Goal: Book appointment/travel/reservation

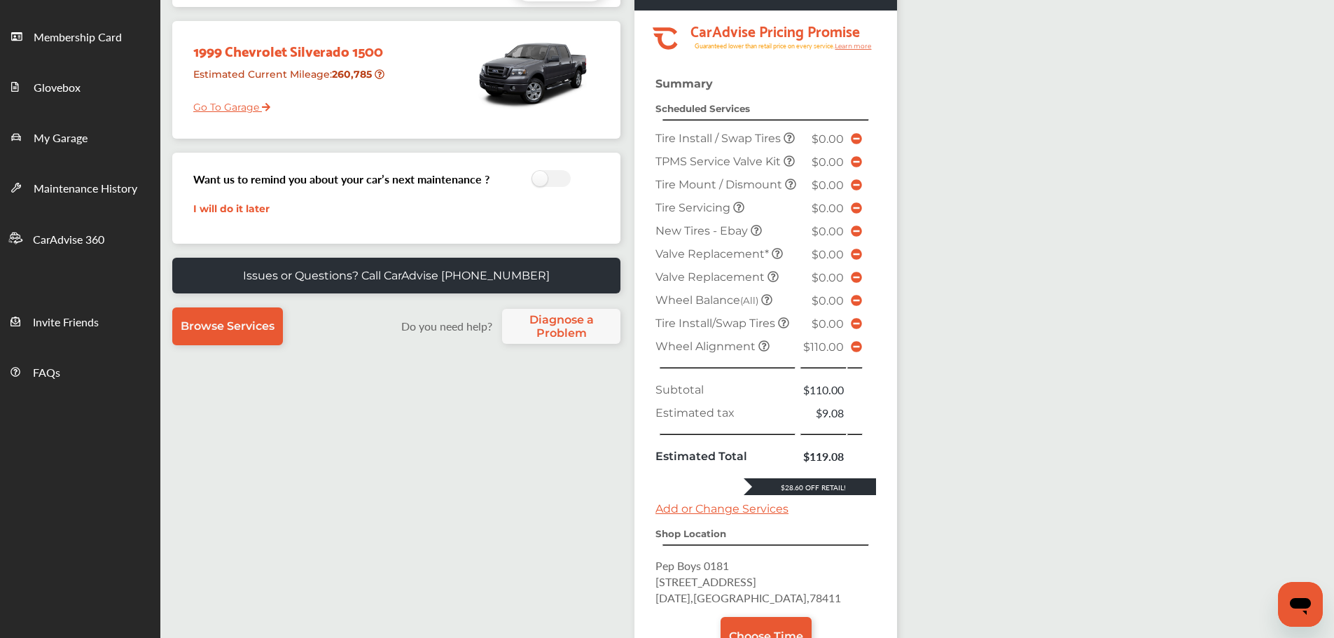
scroll to position [210, 0]
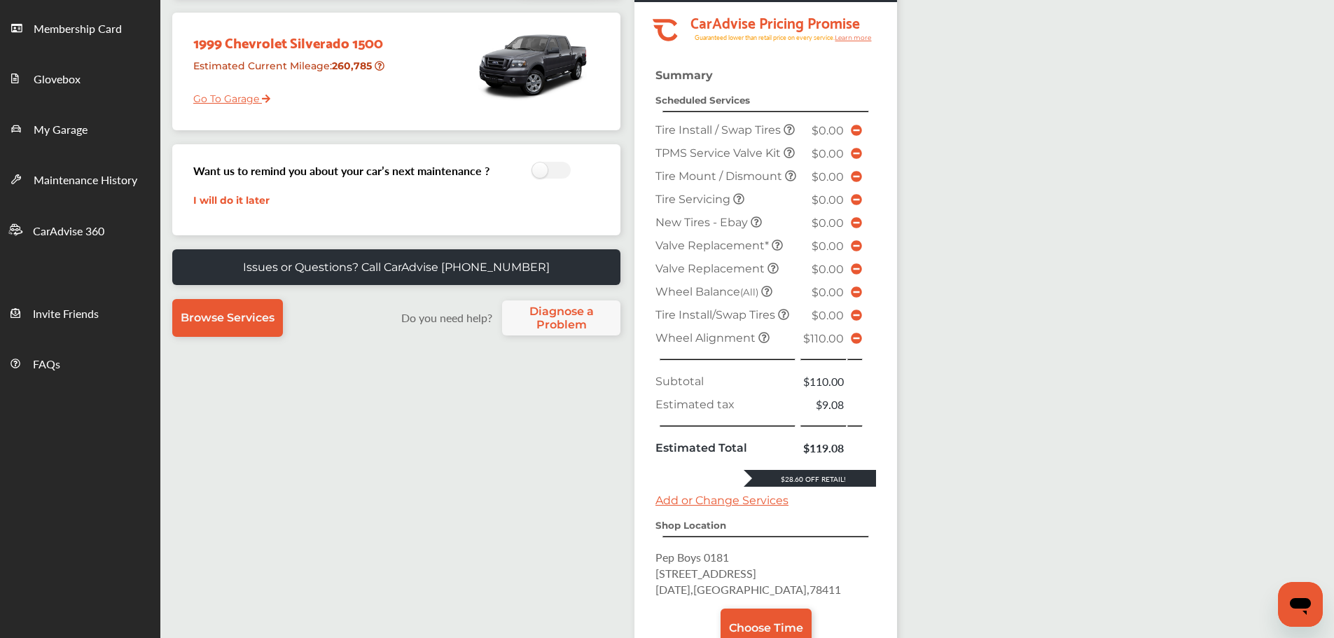
click at [856, 344] on icon at bounding box center [856, 338] width 11 height 11
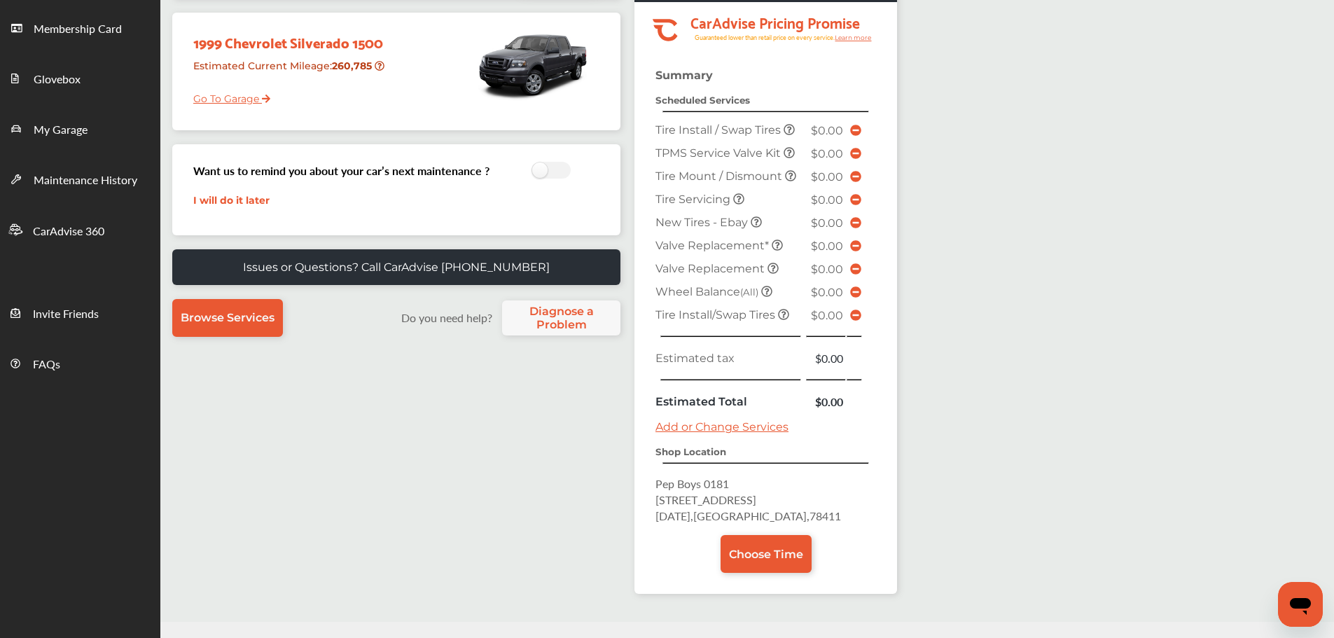
click at [802, 563] on link "Choose Time" at bounding box center [765, 554] width 91 height 38
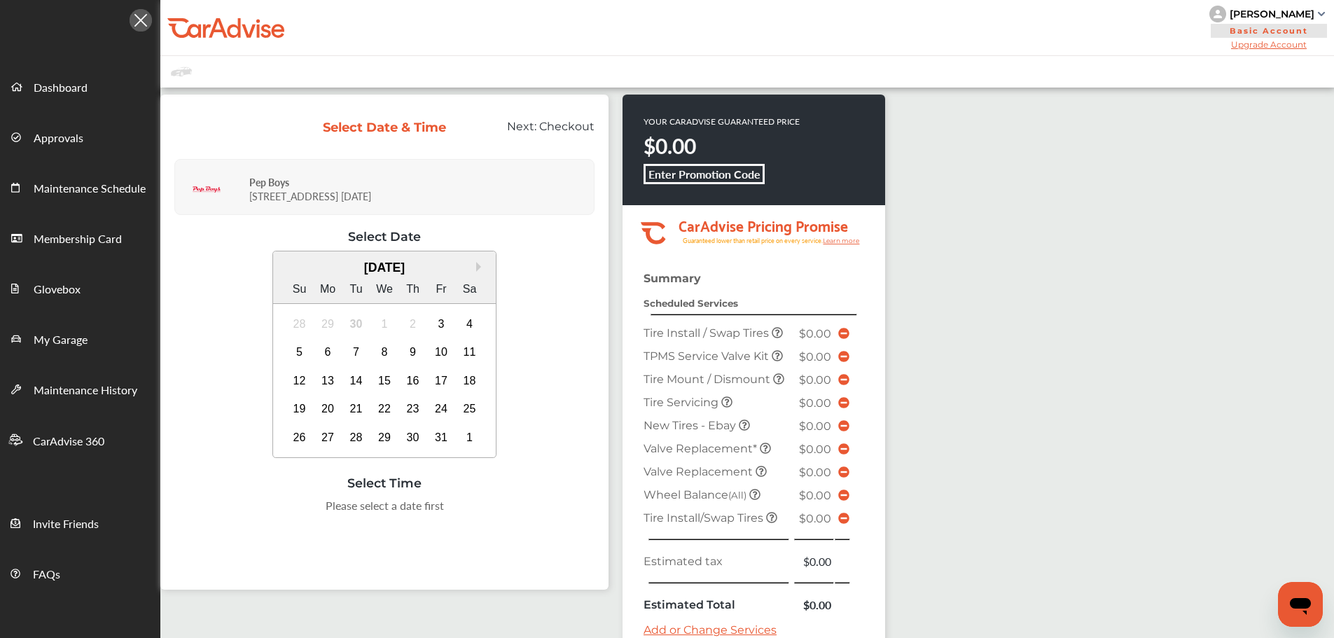
click at [358, 356] on div "7" at bounding box center [356, 352] width 22 height 22
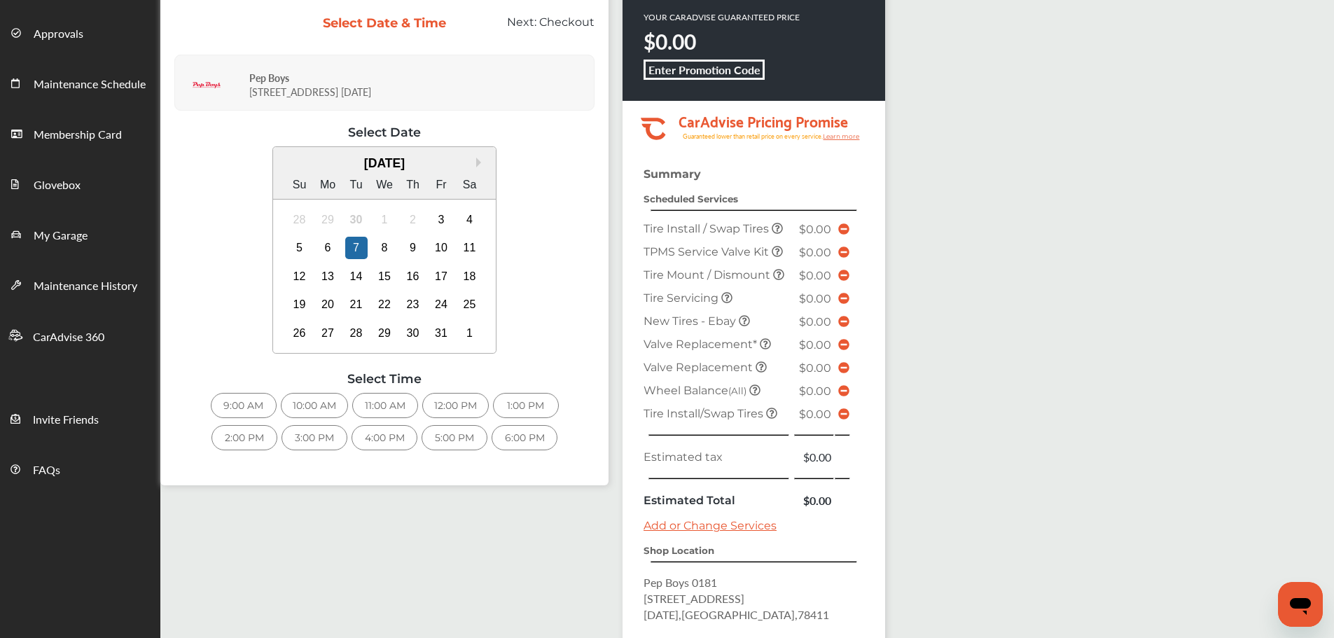
scroll to position [193, 0]
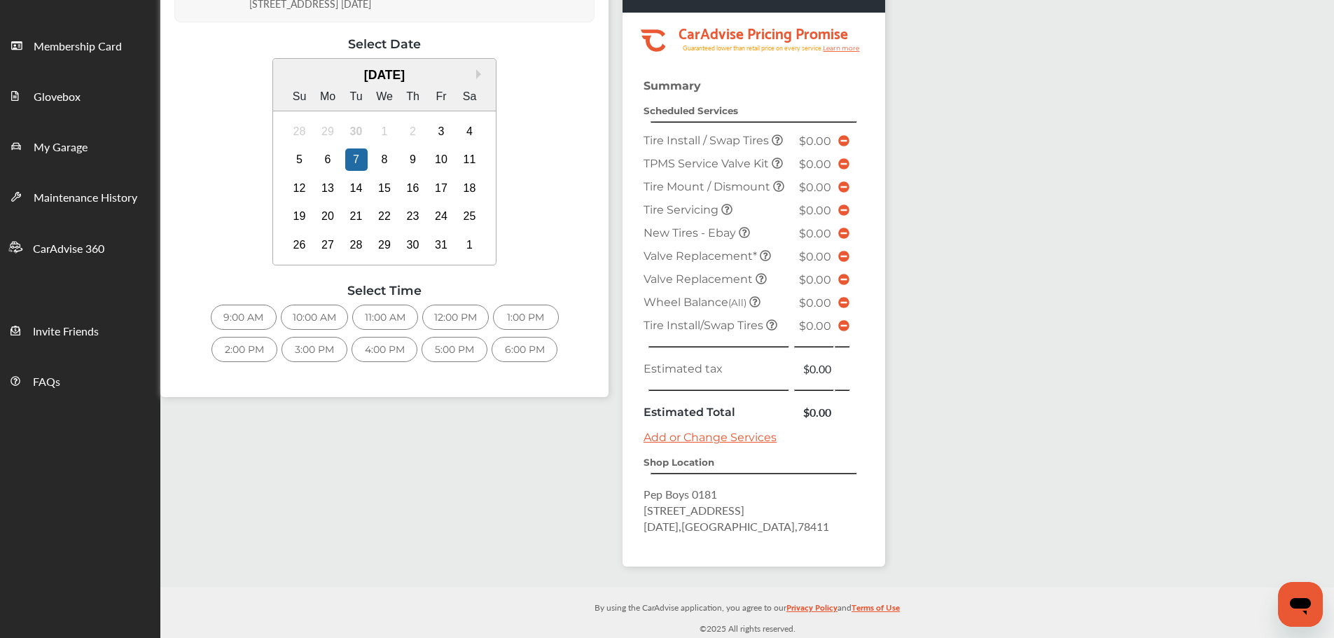
click at [214, 319] on div "9:00 AM" at bounding box center [244, 317] width 66 height 25
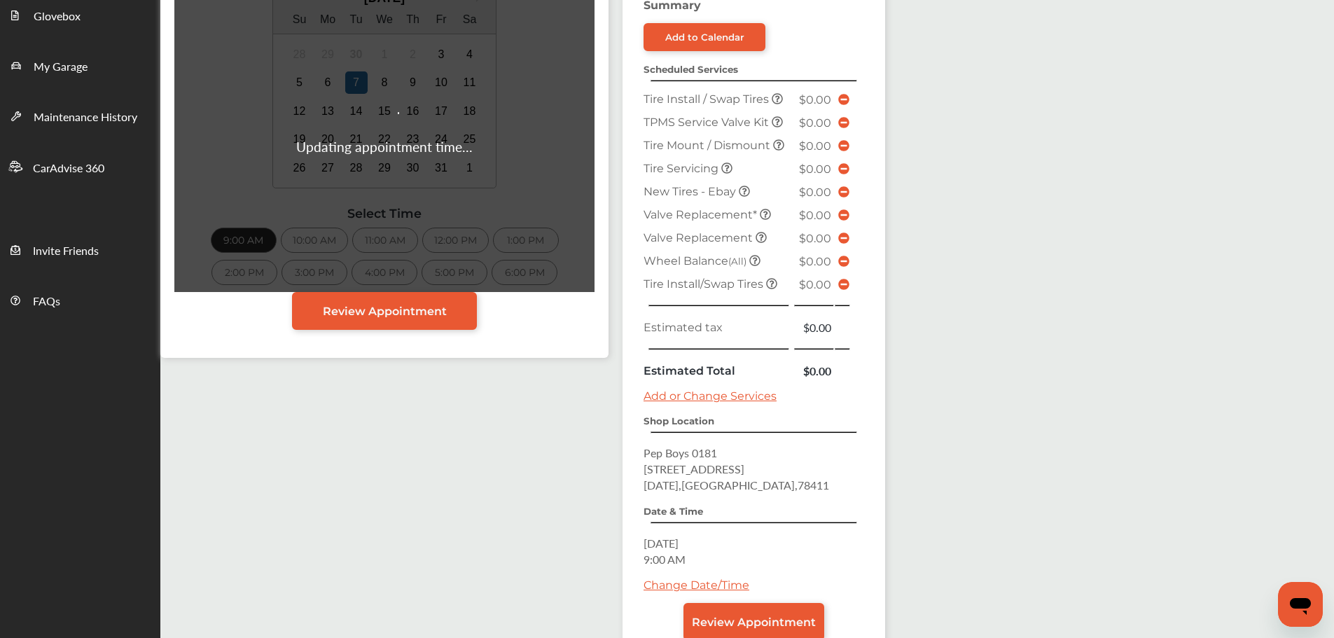
scroll to position [368, 0]
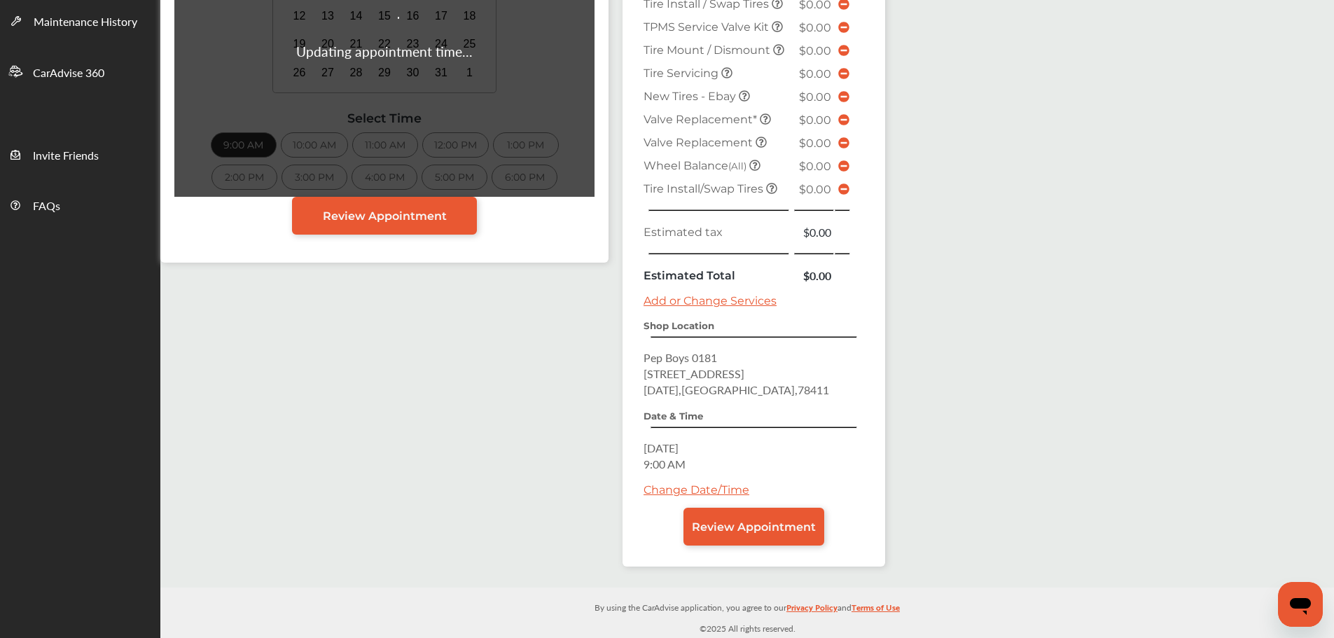
click at [667, 491] on link "Change Date/Time" at bounding box center [696, 489] width 106 height 13
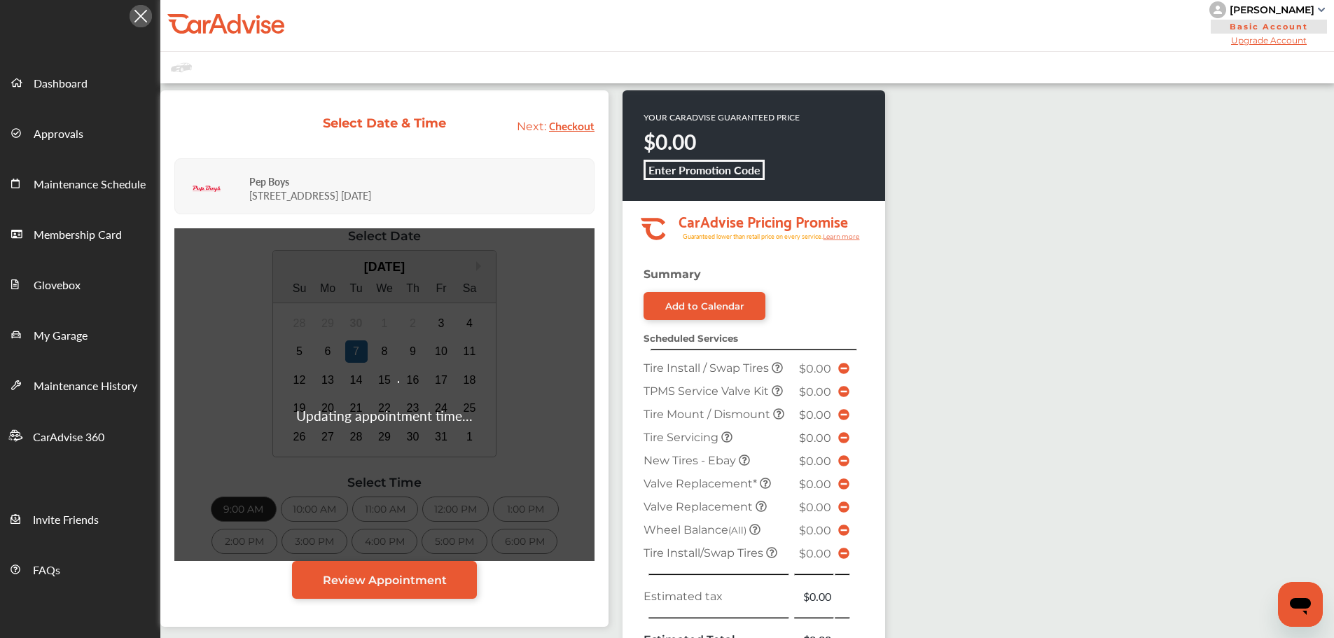
scroll to position [0, 0]
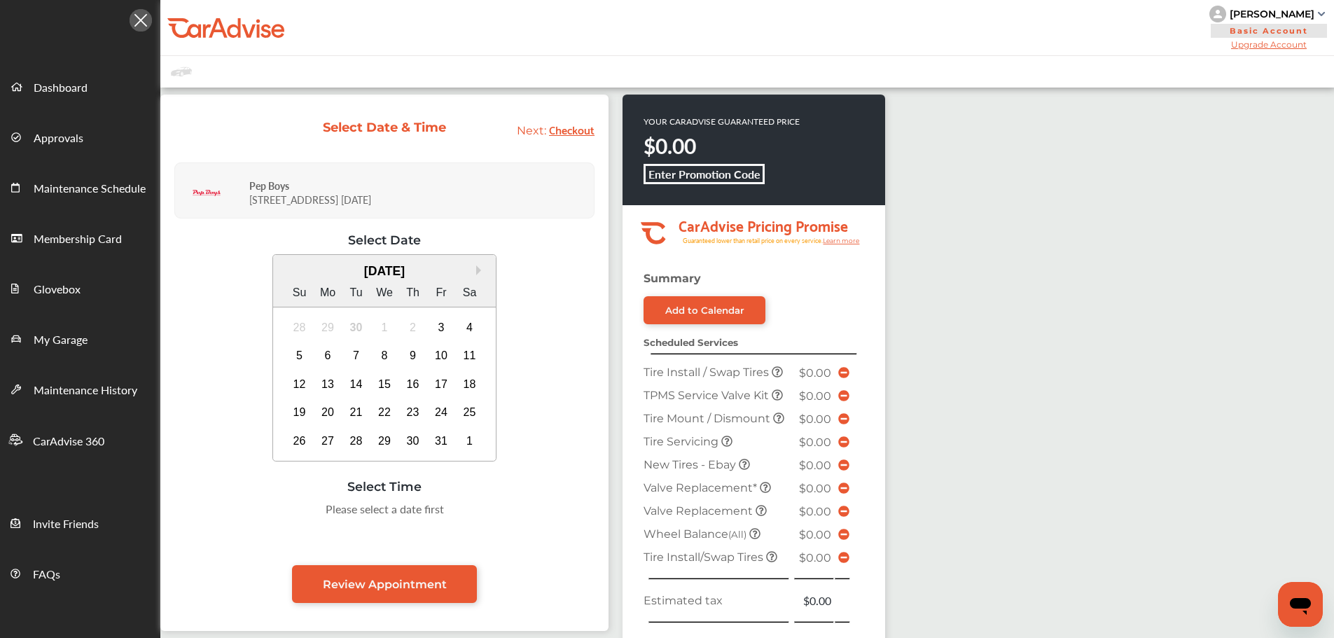
click at [361, 345] on div "7" at bounding box center [356, 355] width 22 height 22
click at [315, 520] on div "10:00 AM" at bounding box center [314, 513] width 67 height 25
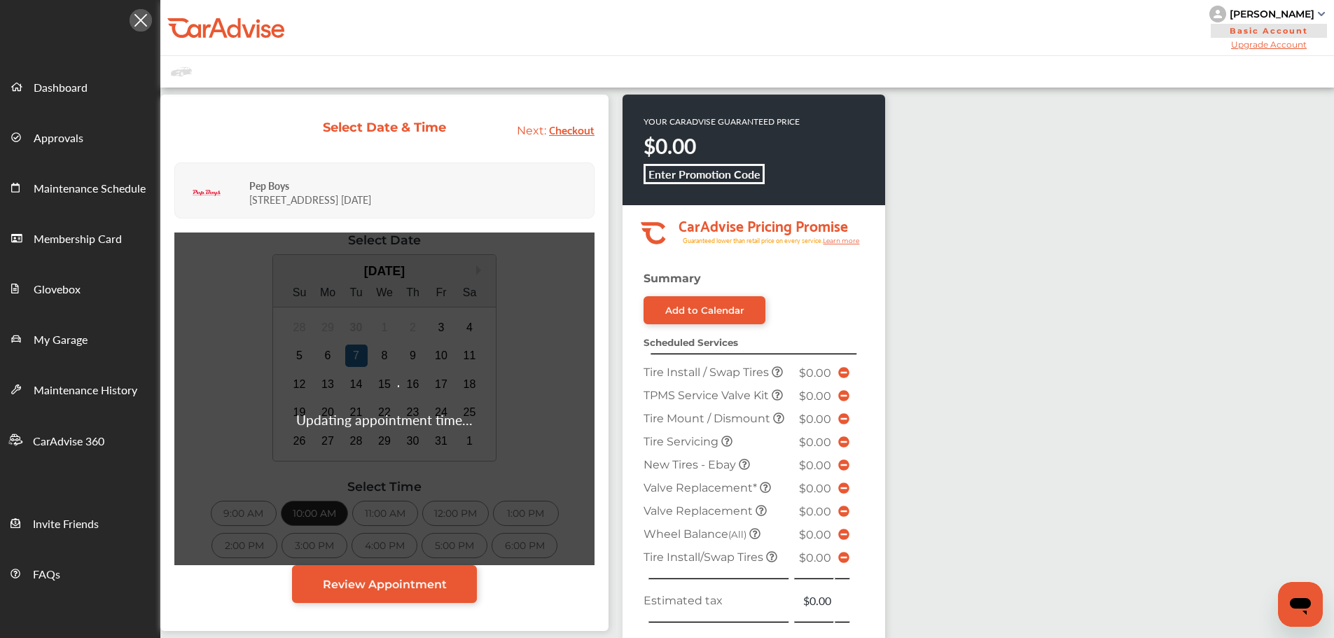
click at [383, 595] on link "Review Appointment" at bounding box center [384, 584] width 185 height 38
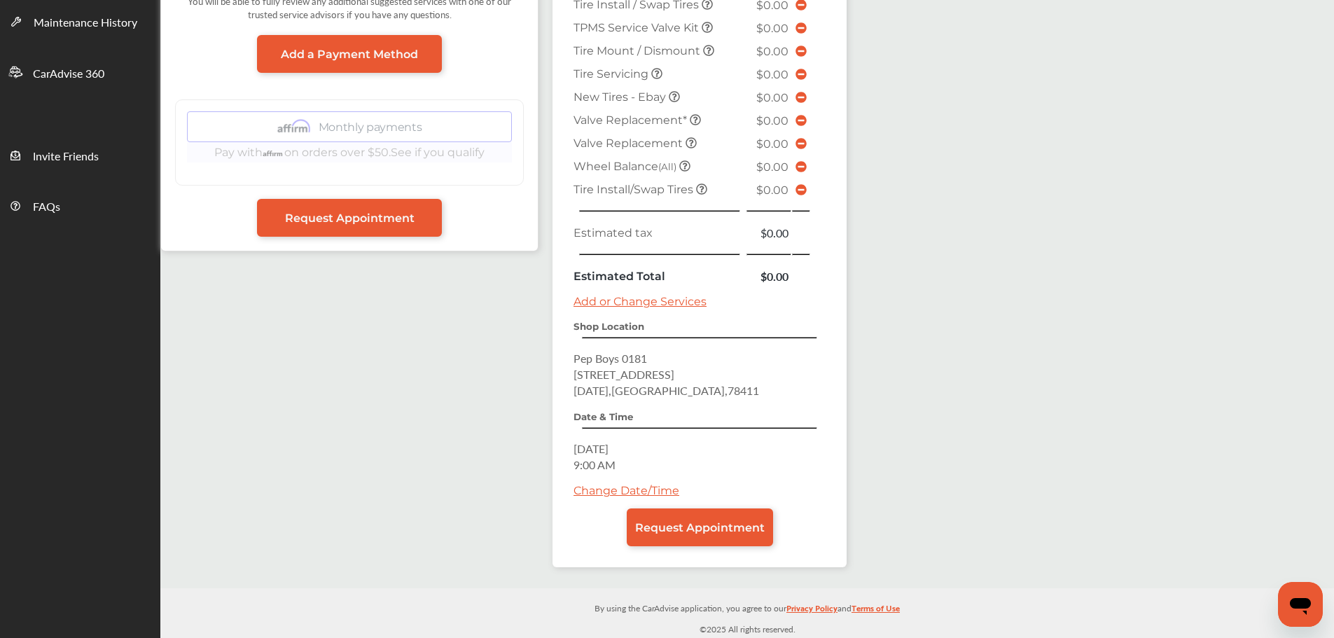
scroll to position [368, 0]
click at [693, 522] on span "Request Appointment" at bounding box center [700, 526] width 130 height 13
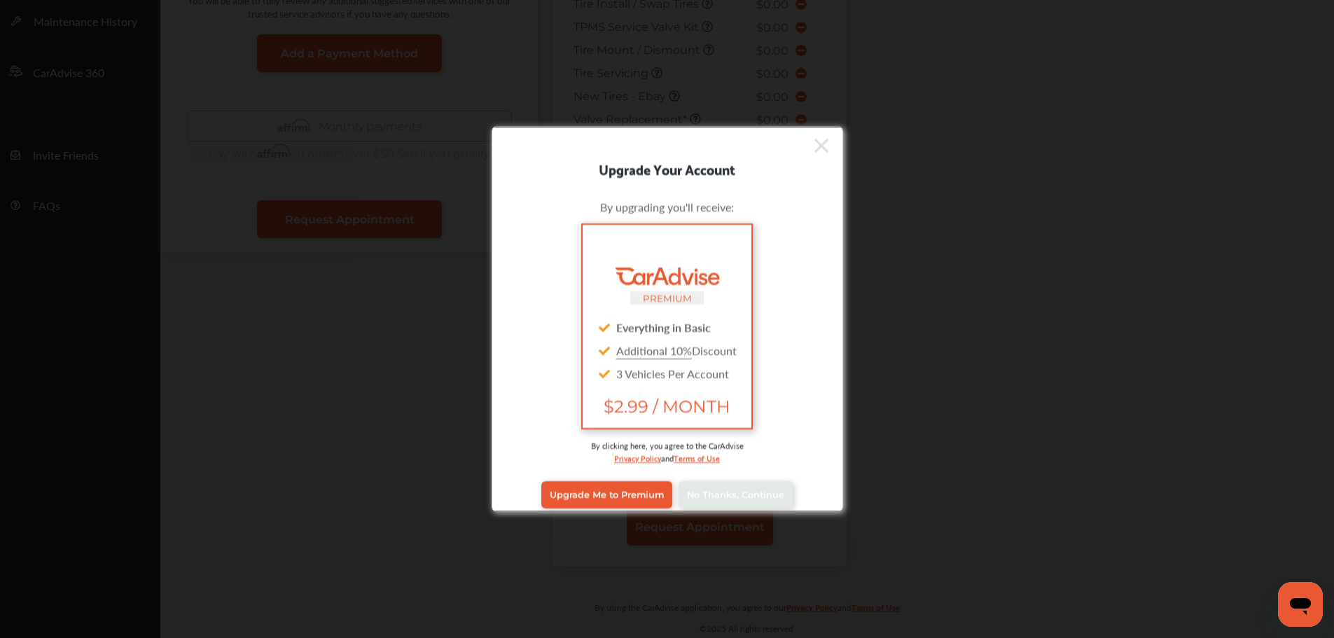
click at [702, 490] on span "No Thanks, Continue" at bounding box center [735, 494] width 97 height 11
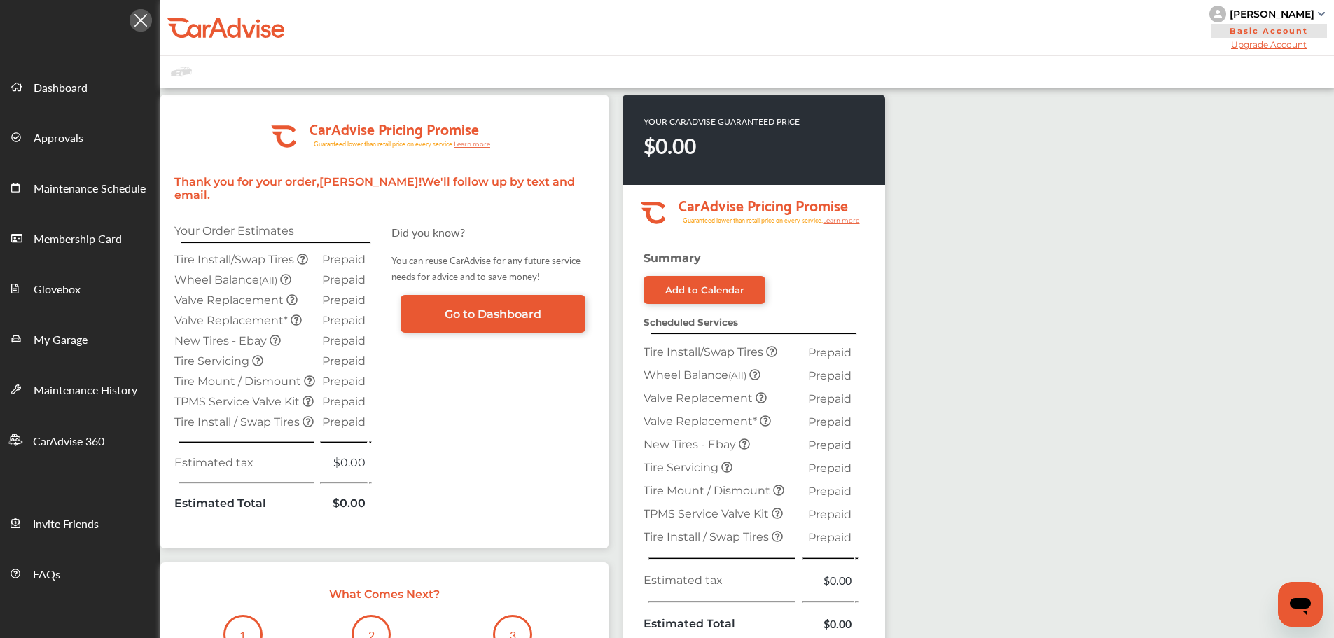
click at [120, 349] on link "My Garage" at bounding box center [80, 338] width 159 height 50
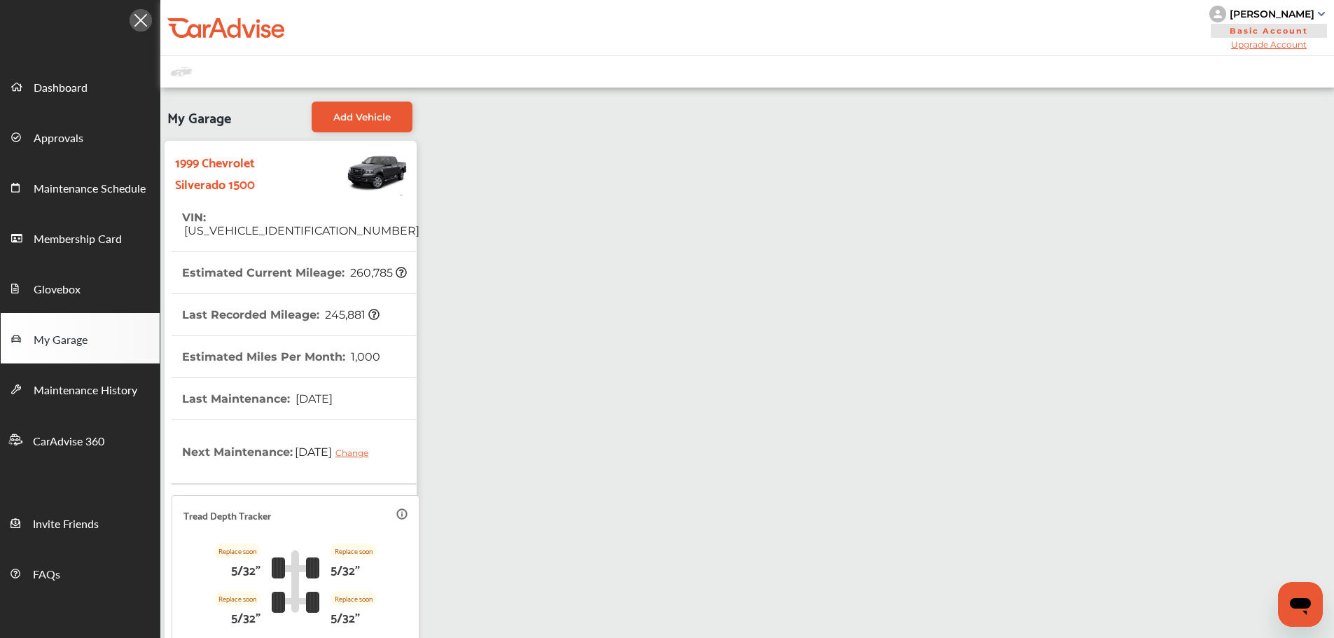
click at [344, 225] on tr "VIN : [US_VEHICLE_IDENTIFICATION_NUMBER]" at bounding box center [296, 224] width 248 height 55
click at [330, 224] on tr "VIN : [US_VEHICLE_IDENTIFICATION_NUMBER]" at bounding box center [296, 224] width 248 height 55
drag, startPoint x: 330, startPoint y: 223, endPoint x: 237, endPoint y: 231, distance: 93.4
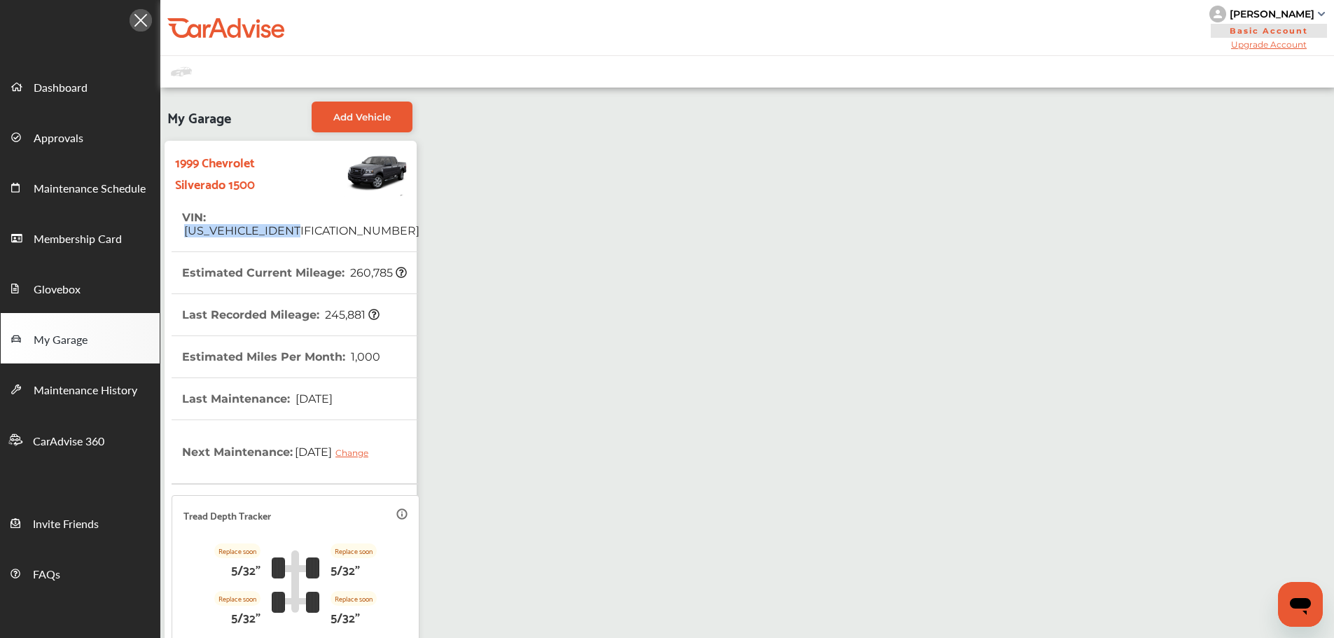
click at [237, 231] on tr "VIN : [US_VEHICLE_IDENTIFICATION_NUMBER]" at bounding box center [296, 224] width 248 height 55
copy span "[US_VEHICLE_IDENTIFICATION_NUMBER]"
